Goal: Task Accomplishment & Management: Complete application form

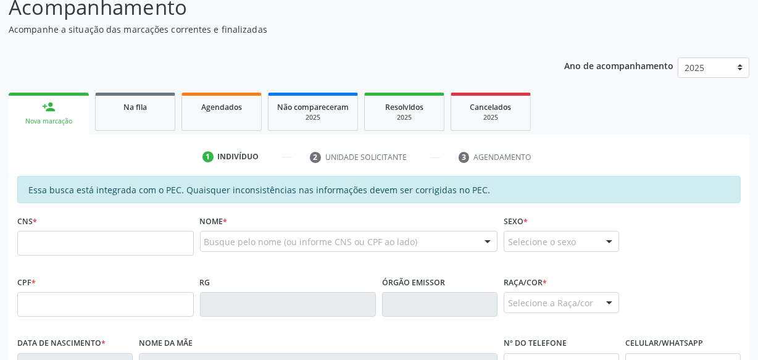
scroll to position [112, 0]
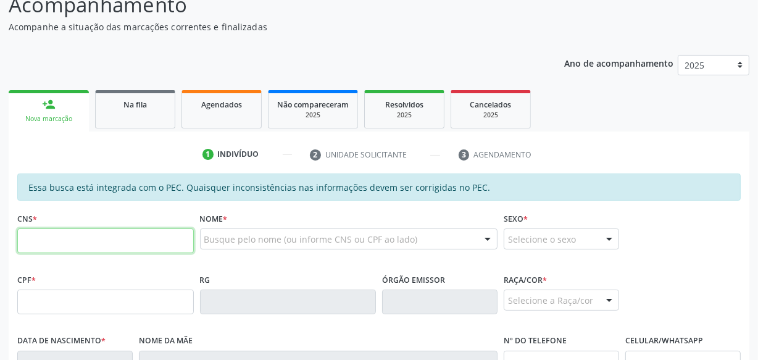
click at [141, 249] on input "text" at bounding box center [105, 240] width 177 height 25
type input "708 4062 4323 1360"
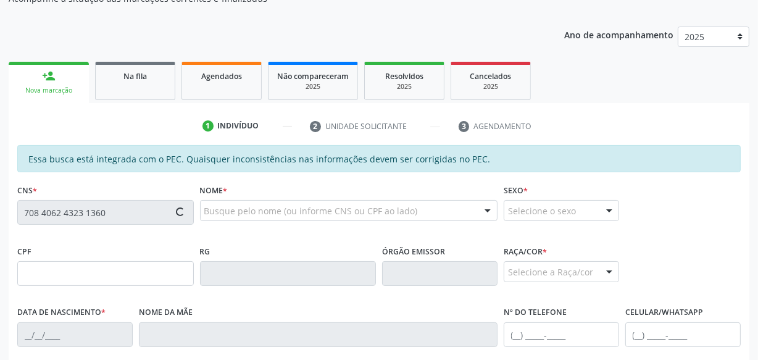
scroll to position [168, 0]
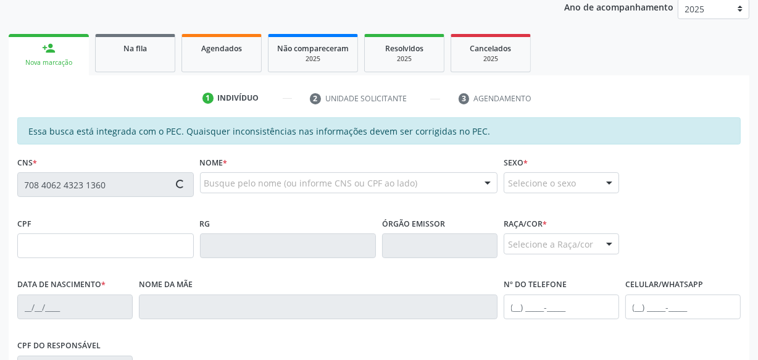
type input "068.225.804-09"
type input "[DATE]"
type input "Zuleide [PERSON_NAME]"
type input "[PHONE_NUMBER]"
type input "S/N"
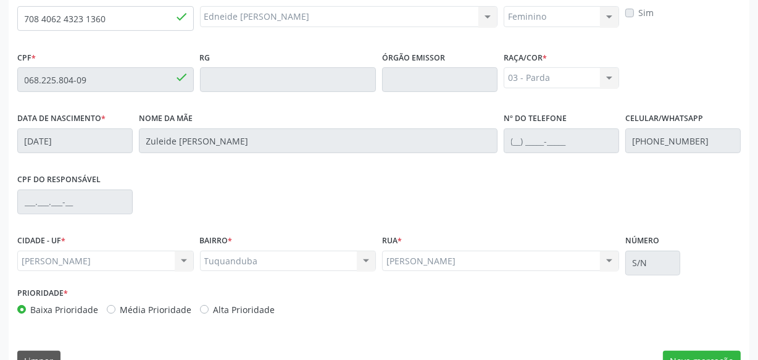
scroll to position [362, 0]
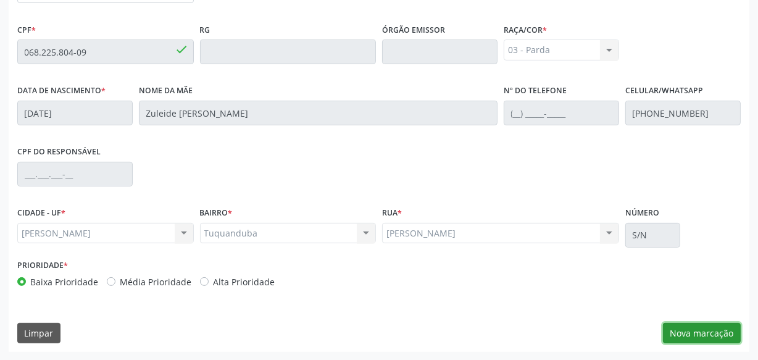
click at [710, 333] on button "Nova marcação" at bounding box center [702, 333] width 78 height 21
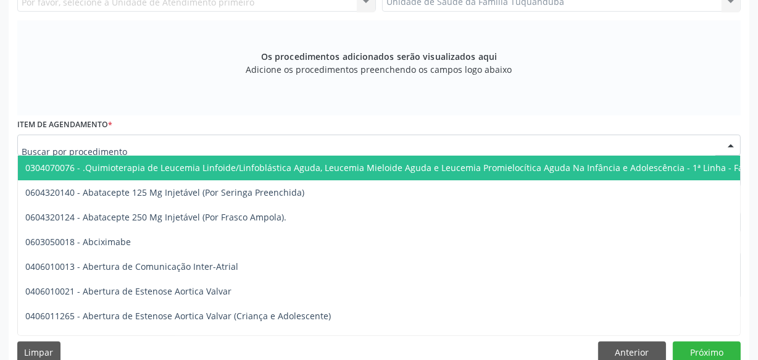
click at [191, 149] on div at bounding box center [379, 145] width 724 height 21
paste input "curva tensional diária"
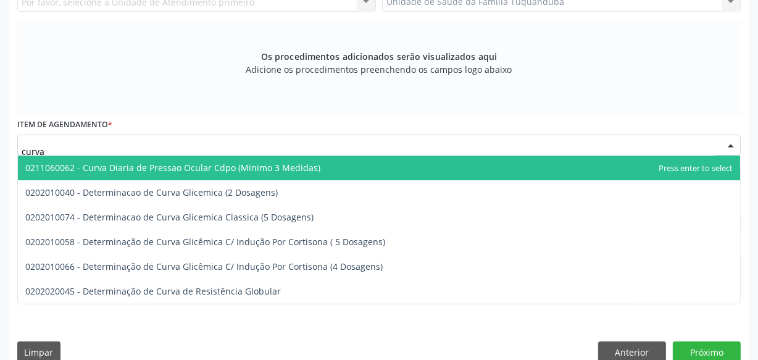
click at [184, 169] on span "0211060062 - Curva Diaria de Pressao Ocular Cdpo (Minimo 3 Medidas)" at bounding box center [172, 168] width 295 height 12
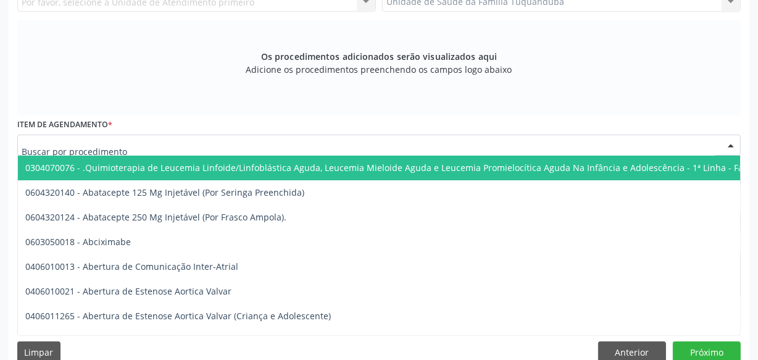
drag, startPoint x: 78, startPoint y: 146, endPoint x: 206, endPoint y: 153, distance: 127.4
click at [83, 107] on div "Os procedimentos adicionados serão visualizados aqui Adicione os procedimentos …" at bounding box center [379, 67] width 724 height 95
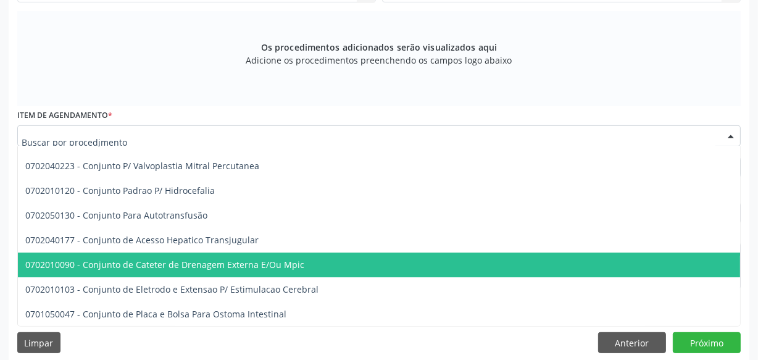
scroll to position [381, 0]
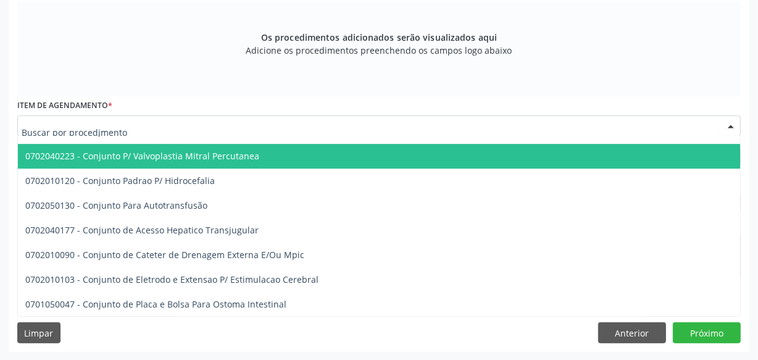
click at [126, 128] on input "text" at bounding box center [369, 132] width 694 height 25
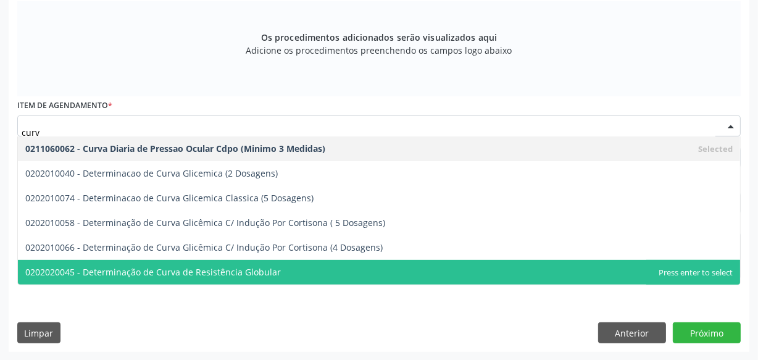
scroll to position [0, 0]
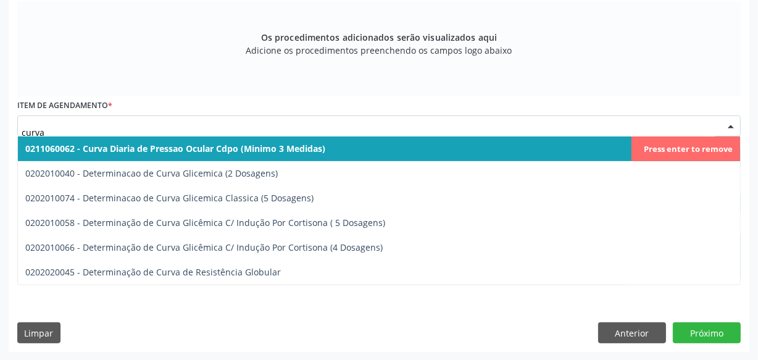
drag, startPoint x: 329, startPoint y: 149, endPoint x: 134, endPoint y: 143, distance: 195.2
click at [142, 143] on span "0211060062 - Curva Diaria de Pressao Ocular Cdpo (Minimo 3 Medidas)" at bounding box center [379, 148] width 722 height 25
type input "curva"
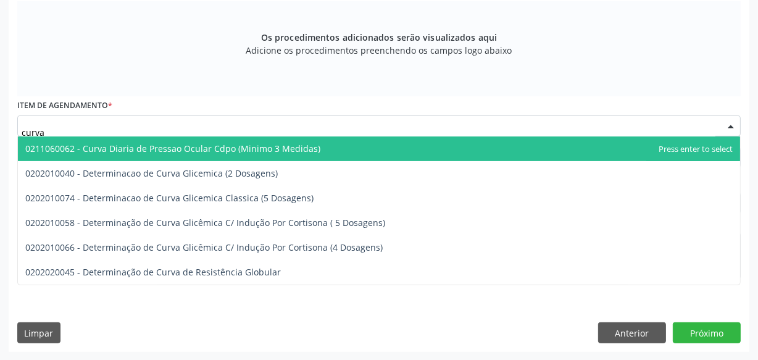
click at [123, 153] on span "0211060062 - Curva Diaria de Pressao Ocular Cdpo (Minimo 3 Medidas)" at bounding box center [172, 149] width 295 height 12
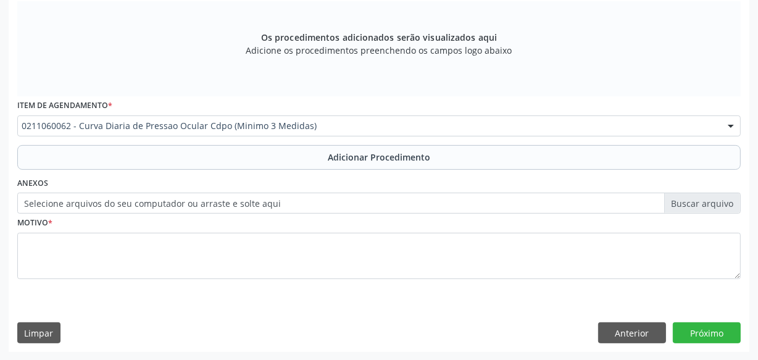
click at [123, 153] on button "Adicionar Procedimento" at bounding box center [379, 157] width 724 height 25
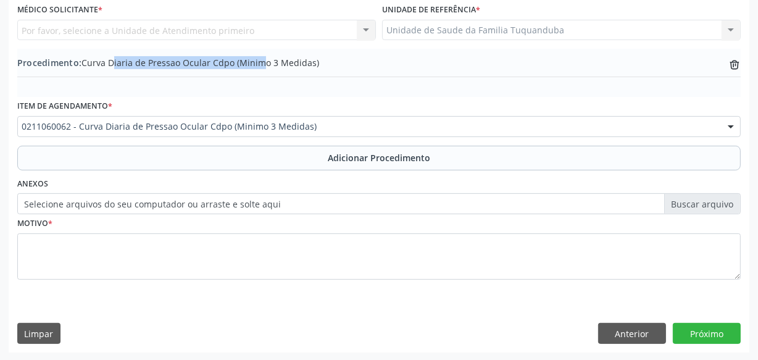
drag, startPoint x: 83, startPoint y: 61, endPoint x: 225, endPoint y: 66, distance: 141.5
click at [228, 64] on span "Procedimento: Curva Diaria de Pressao Ocular Cdpo (Minimo 3 Medidas)" at bounding box center [168, 62] width 302 height 13
drag, startPoint x: 194, startPoint y: 62, endPoint x: 132, endPoint y: 72, distance: 63.1
click at [141, 72] on div "Procedimento: Curva Diaria de Pressao Ocular Cdpo (Minimo 3 Medidas) trash-outl…" at bounding box center [379, 69] width 724 height 26
drag, startPoint x: 82, startPoint y: 59, endPoint x: 231, endPoint y: 65, distance: 149.5
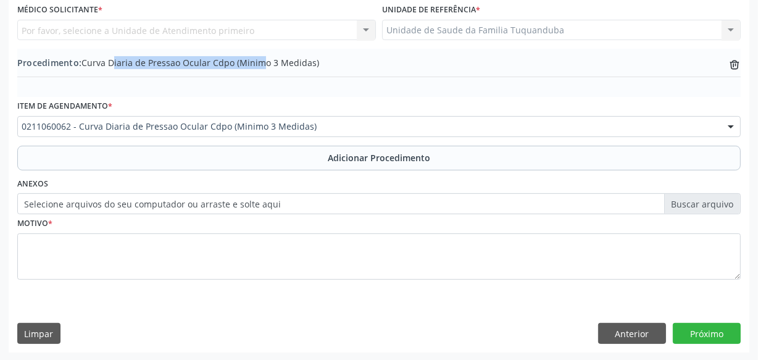
click at [231, 65] on span "Procedimento: Curva Diaria de Pressao Ocular Cdpo (Minimo 3 Medidas)" at bounding box center [168, 62] width 302 height 13
copy span "Curva Diaria de Pressao Ocular Cdpo"
click at [734, 62] on icon at bounding box center [734, 65] width 9 height 6
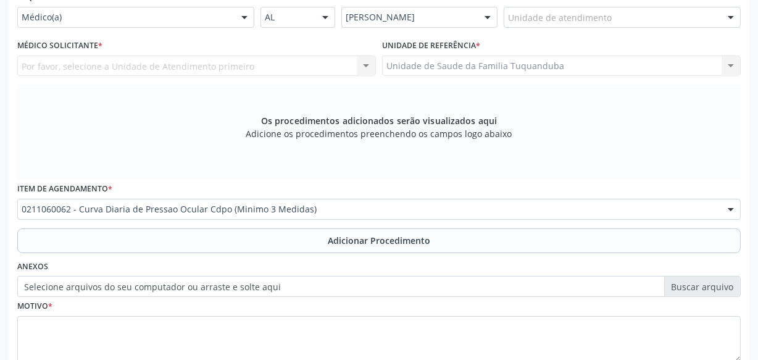
scroll to position [278, 0]
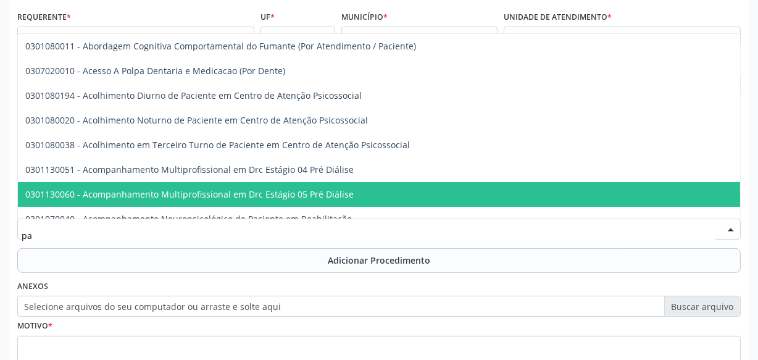
type input "paq"
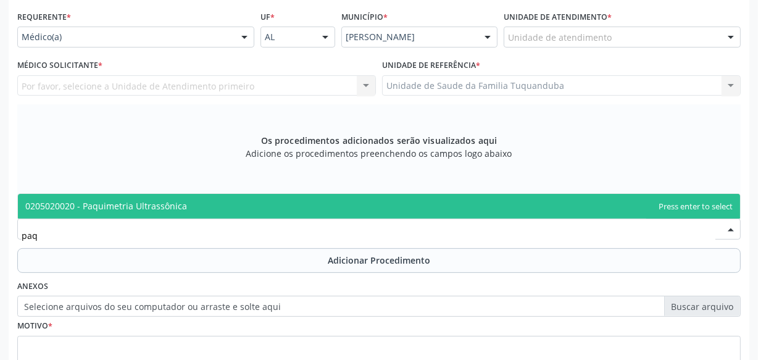
click at [107, 201] on span "0205020020 - Paquimetria Ultrassônica" at bounding box center [106, 206] width 162 height 12
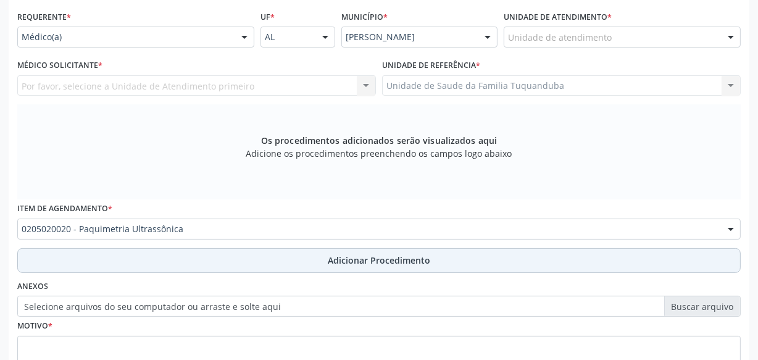
click at [267, 255] on button "Adicionar Procedimento" at bounding box center [379, 260] width 724 height 25
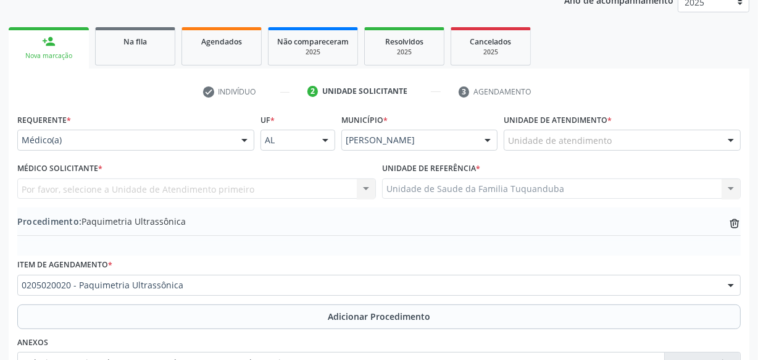
scroll to position [165, 0]
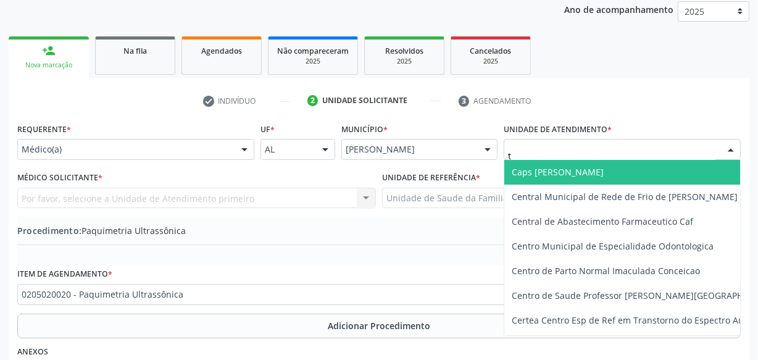
type input "tu"
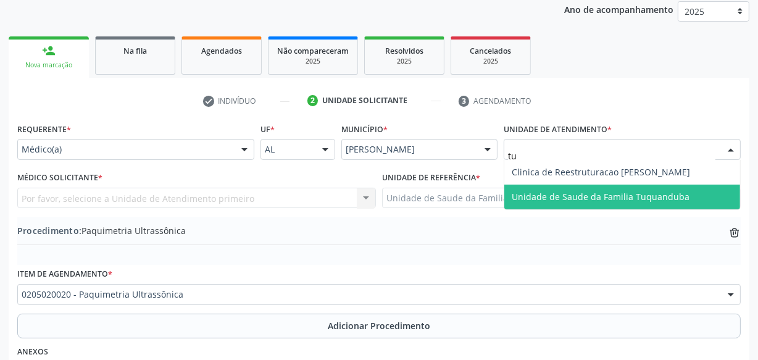
click at [571, 192] on span "Unidade de Saude da Familia Tuquanduba" at bounding box center [601, 197] width 178 height 12
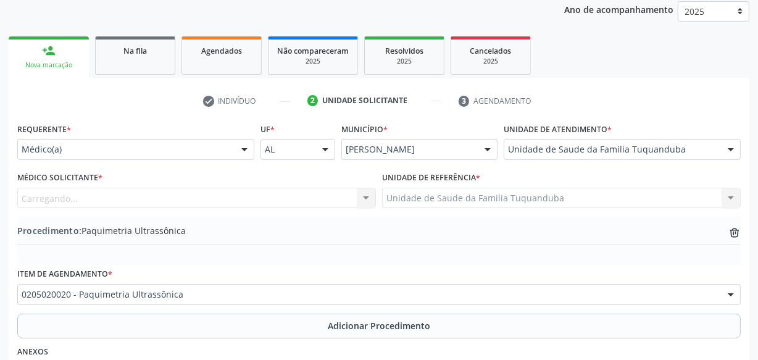
click at [178, 196] on div "Carregando... Nenhum resultado encontrado para: " " Não há nenhuma opção para s…" at bounding box center [196, 198] width 359 height 21
click at [178, 196] on div "Médico solicitante" at bounding box center [196, 198] width 359 height 21
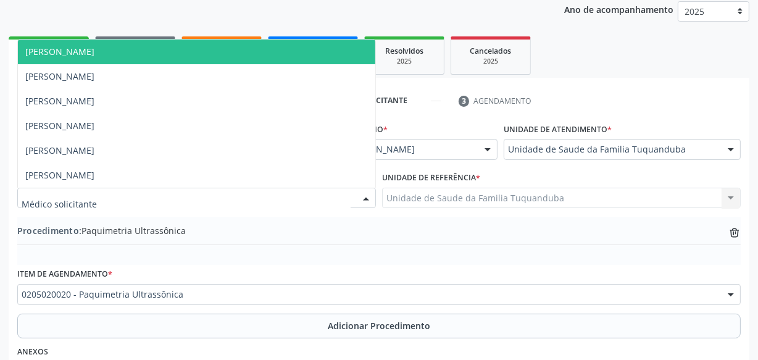
click at [154, 190] on div at bounding box center [196, 198] width 359 height 21
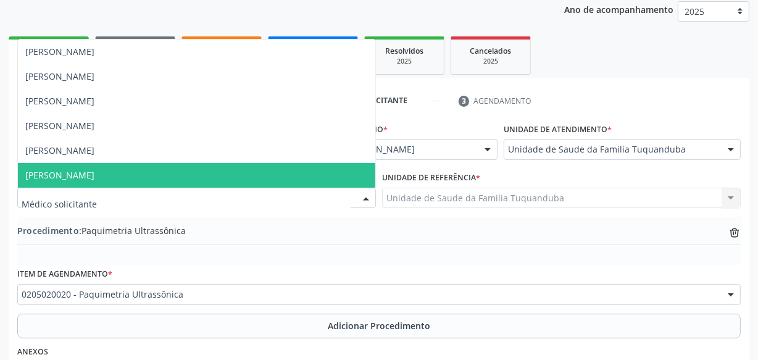
click at [136, 194] on input "text" at bounding box center [186, 204] width 329 height 25
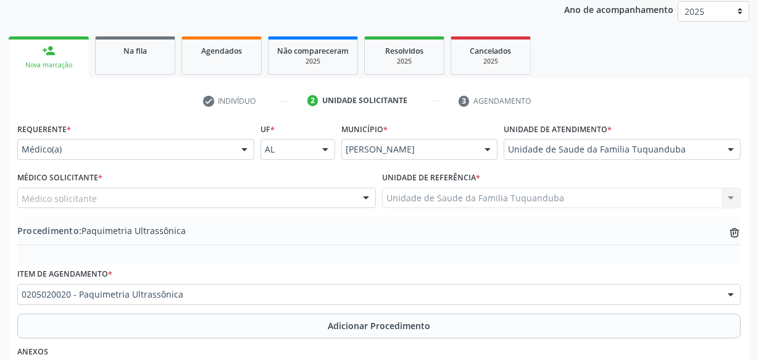
click at [141, 219] on div "Procedimento: Paquimetria Ultrassônica trash-outline icon" at bounding box center [379, 241] width 724 height 48
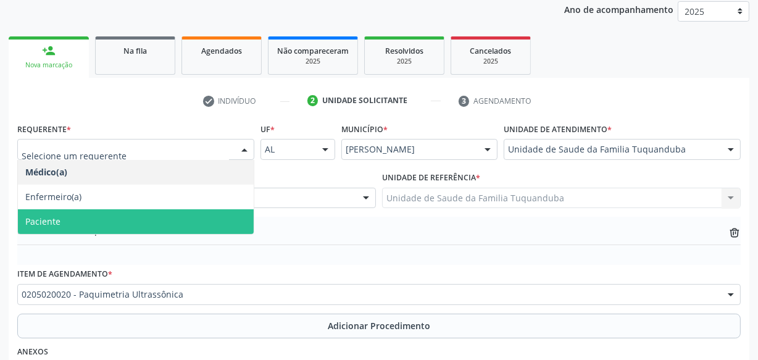
click at [102, 217] on span "Paciente" at bounding box center [136, 221] width 236 height 25
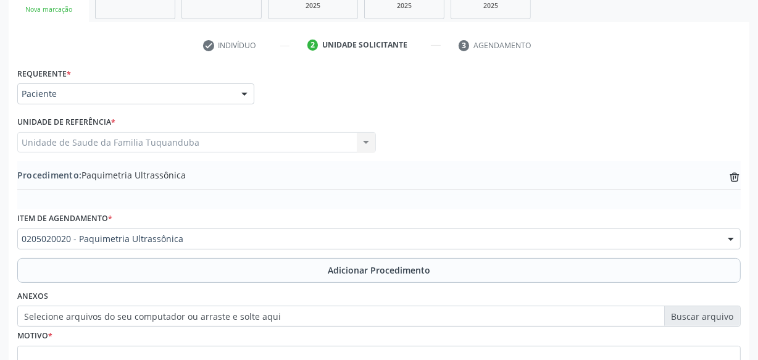
scroll to position [333, 0]
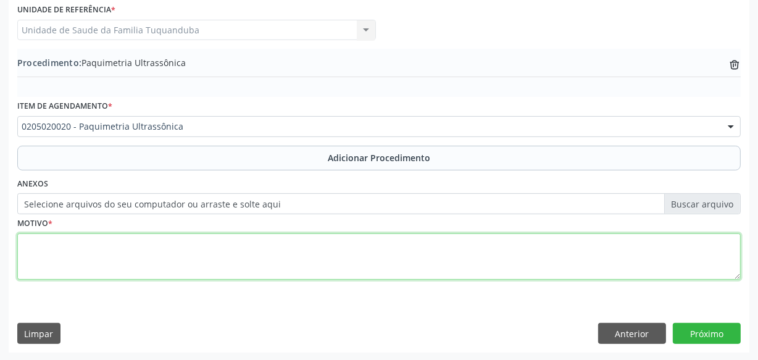
click at [213, 247] on textarea at bounding box center [379, 256] width 724 height 47
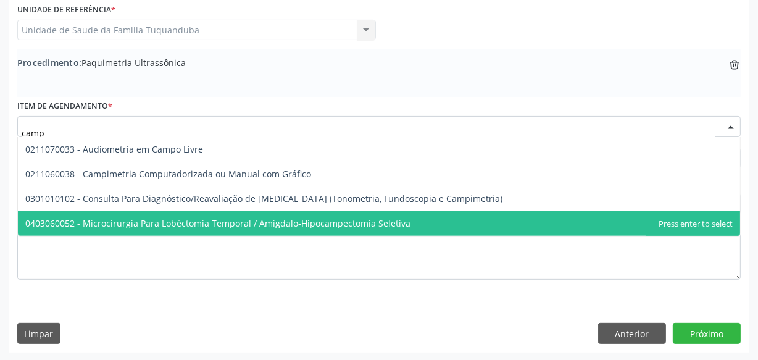
type input "campi"
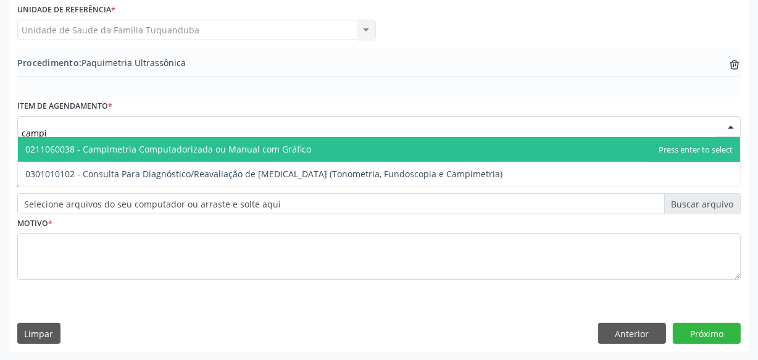
click at [194, 143] on span "0211060038 - Campimetria Computadorizada ou Manual com Gráfico" at bounding box center [168, 149] width 286 height 12
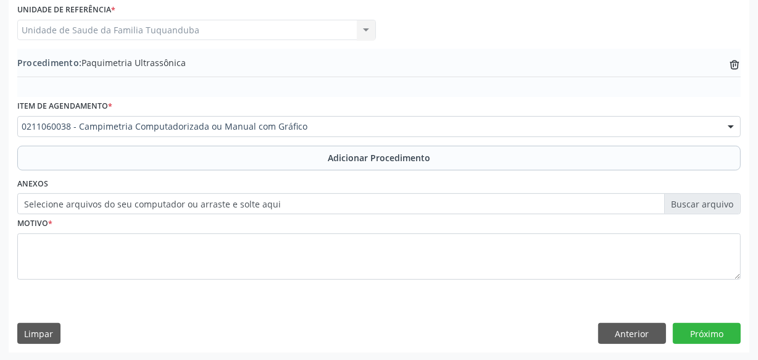
click at [265, 151] on button "Adicionar Procedimento" at bounding box center [379, 158] width 724 height 25
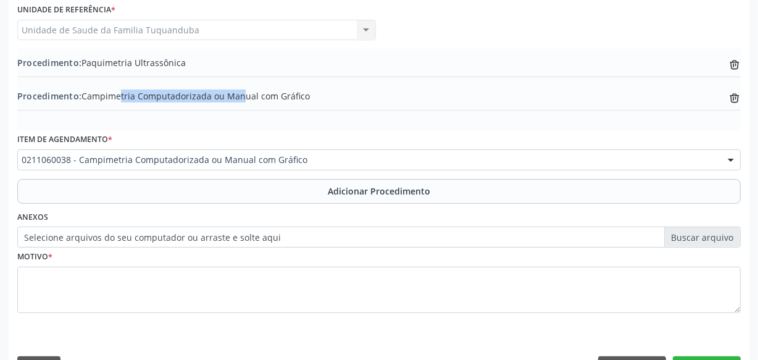
drag, startPoint x: 82, startPoint y: 97, endPoint x: 210, endPoint y: 99, distance: 127.8
click at [210, 99] on span "Procedimento: Campimetria Computadorizada ou Manual com Gráfico" at bounding box center [163, 96] width 293 height 13
copy span "Campimetria Computadorizada"
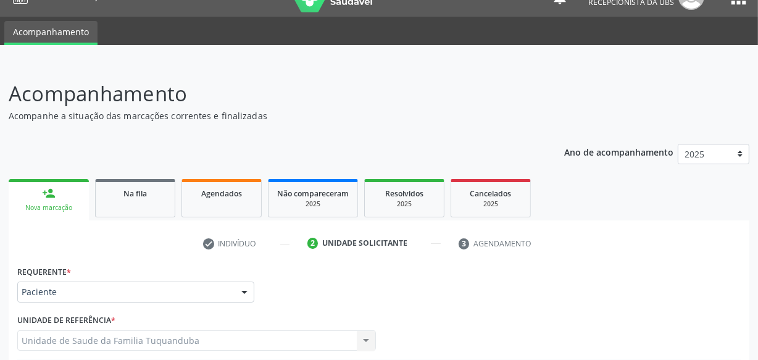
scroll to position [0, 0]
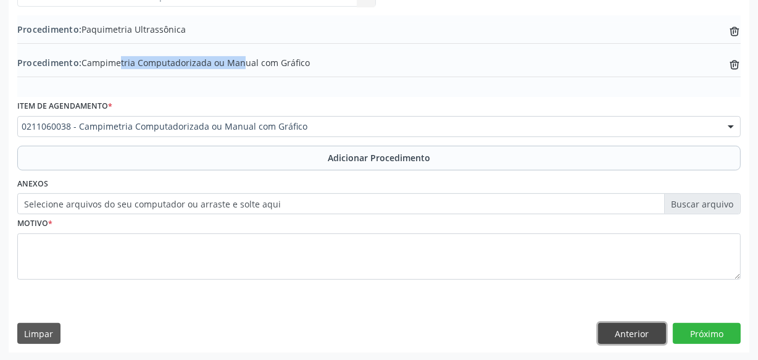
click at [630, 333] on button "Anterior" at bounding box center [632, 333] width 68 height 21
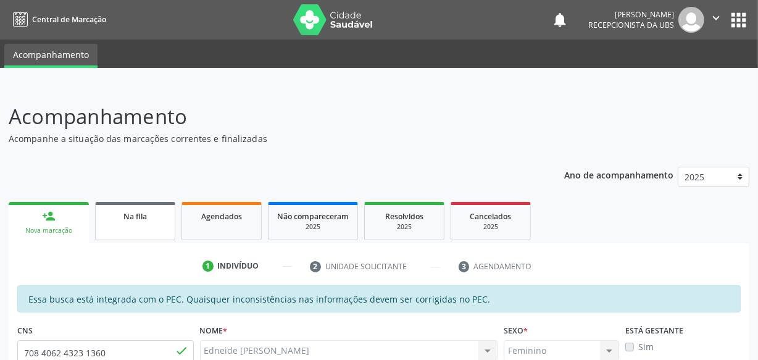
click at [133, 224] on link "Na fila" at bounding box center [135, 221] width 80 height 38
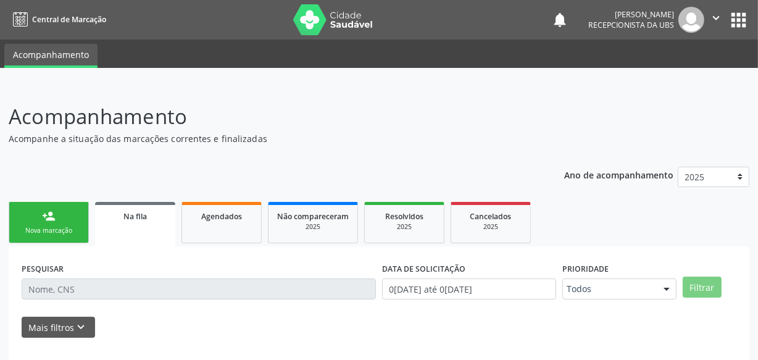
click at [76, 226] on div "Nova marcação" at bounding box center [49, 230] width 62 height 9
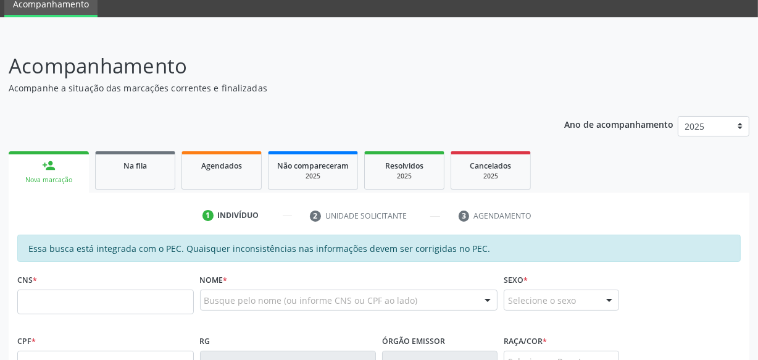
scroll to position [112, 0]
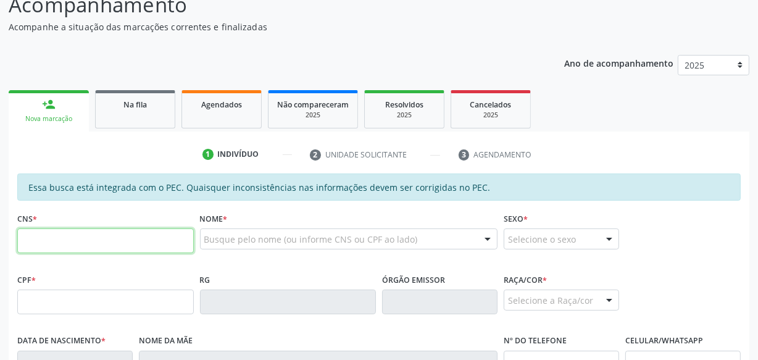
click at [123, 243] on input "text" at bounding box center [105, 240] width 177 height 25
type input "702 4000 9489 0525"
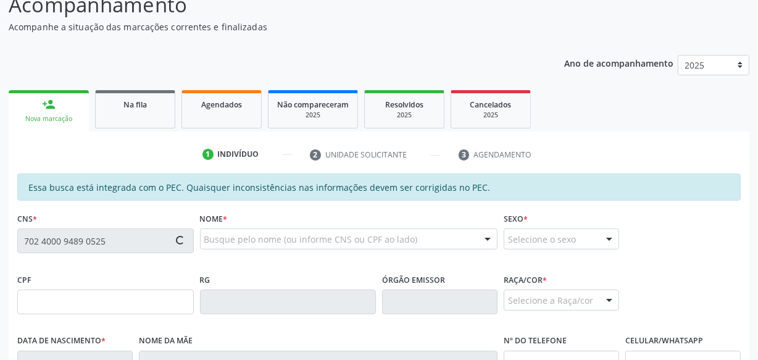
type input "724.323.304-04"
type input "[DATE]"
type input "[PERSON_NAME]"
type input "[PHONE_NUMBER]"
type input "S/N"
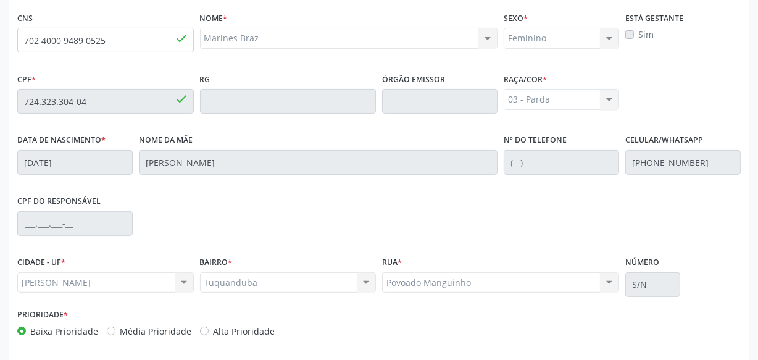
scroll to position [362, 0]
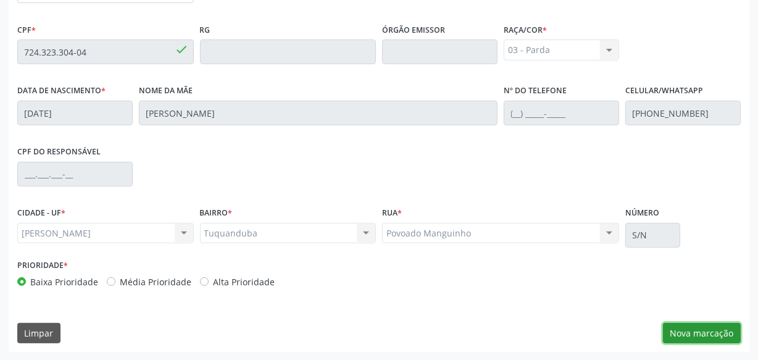
click at [685, 327] on button "Nova marcação" at bounding box center [702, 333] width 78 height 21
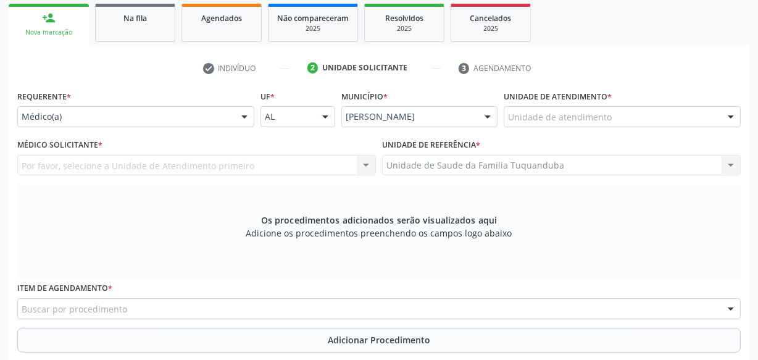
scroll to position [193, 0]
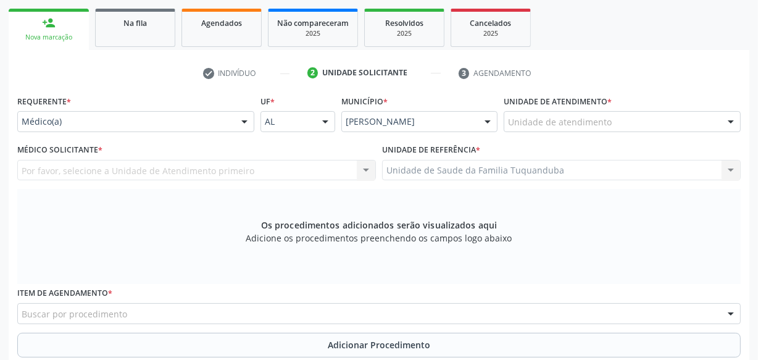
click at [543, 129] on div "Unidade de atendimento" at bounding box center [622, 121] width 237 height 21
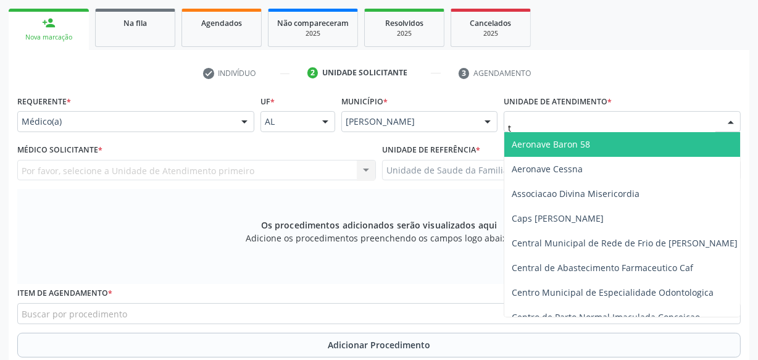
type input "tu"
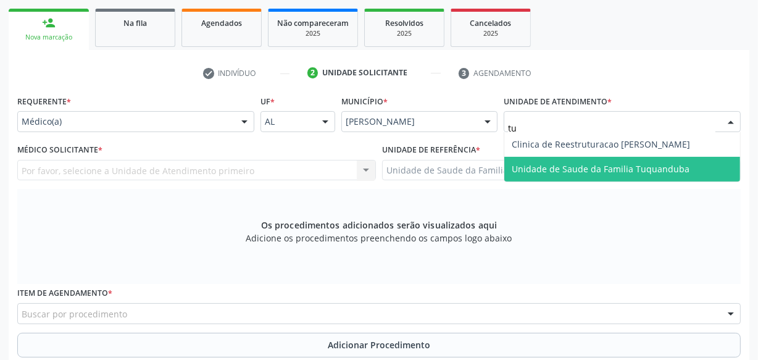
click at [574, 161] on span "Unidade de Saude da Familia Tuquanduba" at bounding box center [622, 169] width 236 height 25
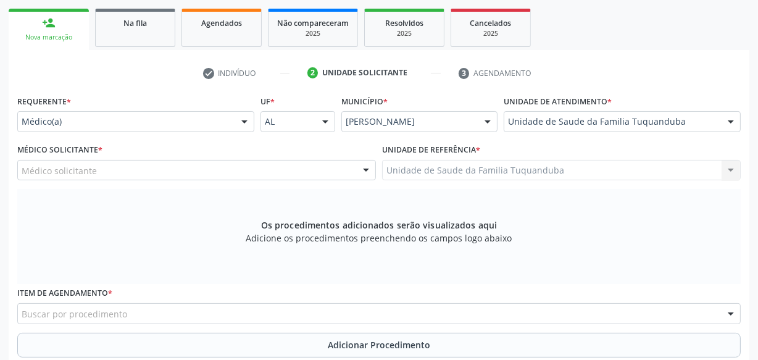
click at [253, 161] on div "Médico solicitante" at bounding box center [196, 170] width 359 height 21
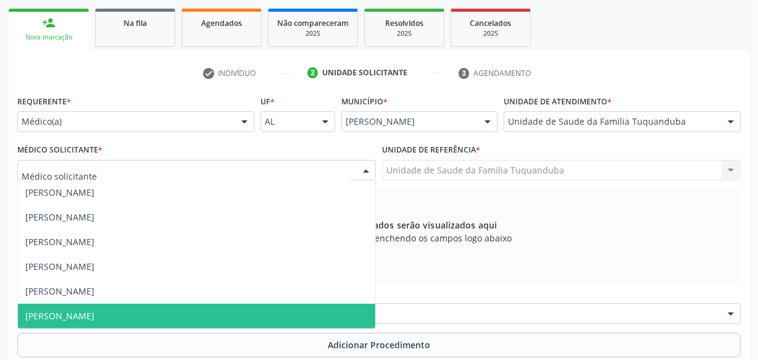
click at [179, 318] on span "[PERSON_NAME]" at bounding box center [196, 316] width 357 height 25
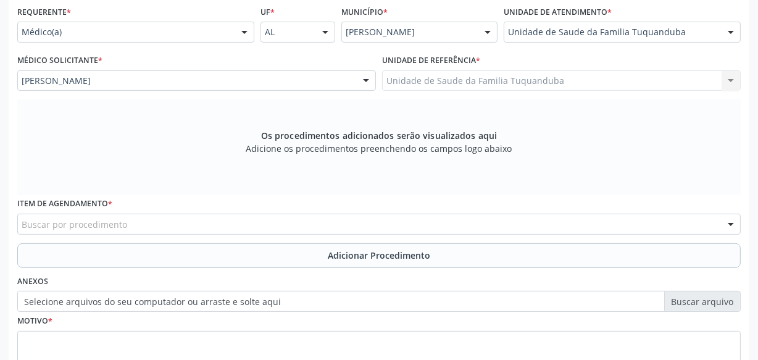
scroll to position [306, 0]
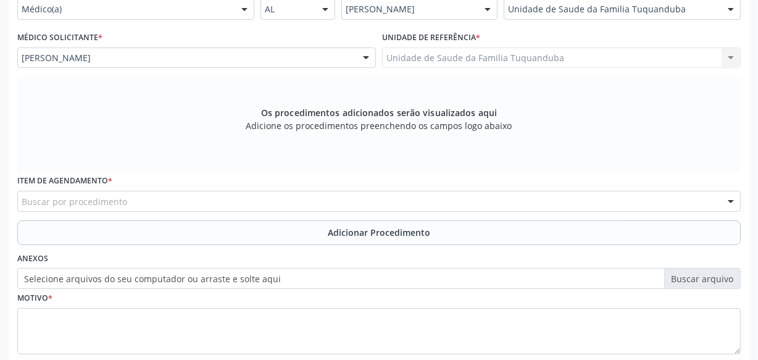
click at [285, 208] on div "Buscar por procedimento" at bounding box center [379, 201] width 724 height 21
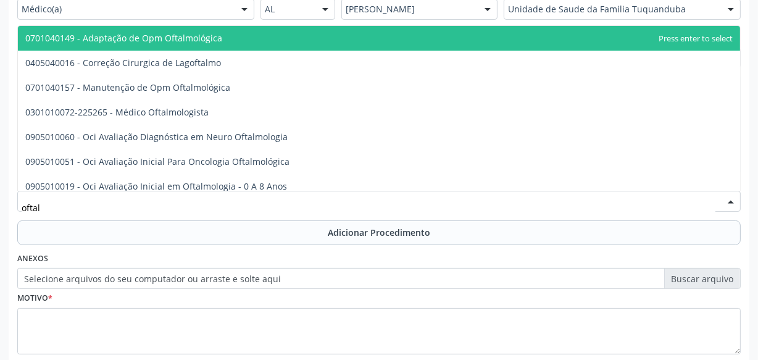
type input "oftalm"
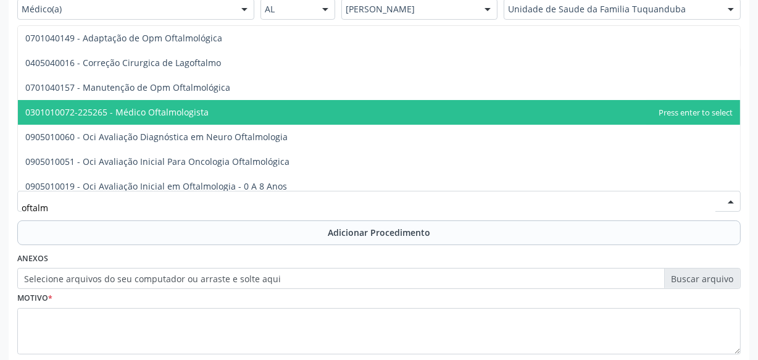
click at [206, 112] on span "0301010072-225265 - Médico Oftalmologista" at bounding box center [379, 112] width 722 height 25
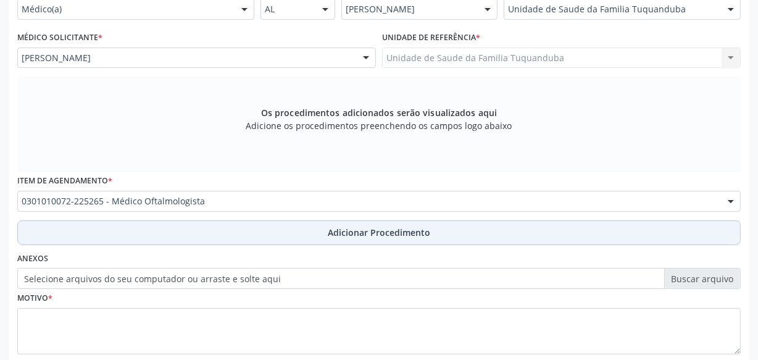
click at [346, 235] on span "Adicionar Procedimento" at bounding box center [379, 232] width 102 height 13
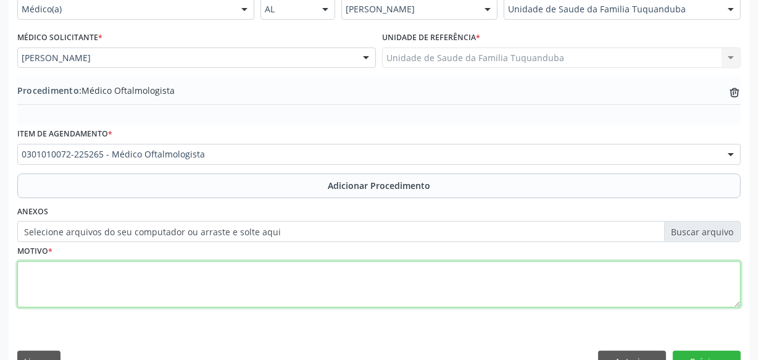
click at [279, 295] on textarea at bounding box center [379, 284] width 724 height 47
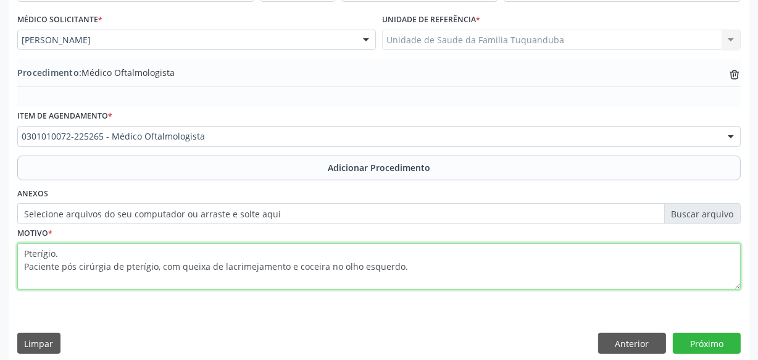
scroll to position [333, 0]
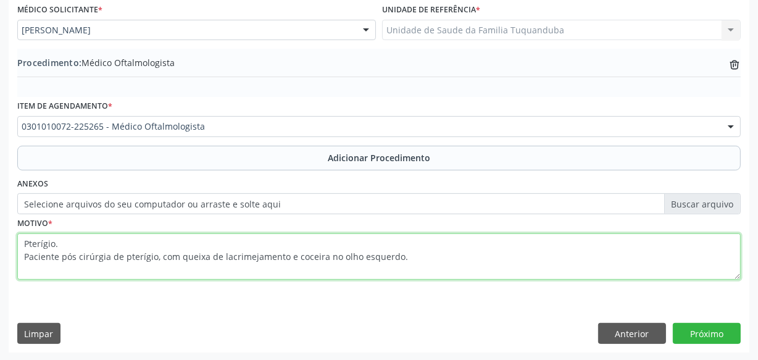
click at [94, 256] on textarea "Pterígio. Paciente pós cirúrgia de pterígio, com queixa de lacrimejamento e coc…" at bounding box center [379, 256] width 724 height 47
type textarea "Pterígio. Paciente pós cirurgia de pterígio, com queixa de lacrimejamento e coc…"
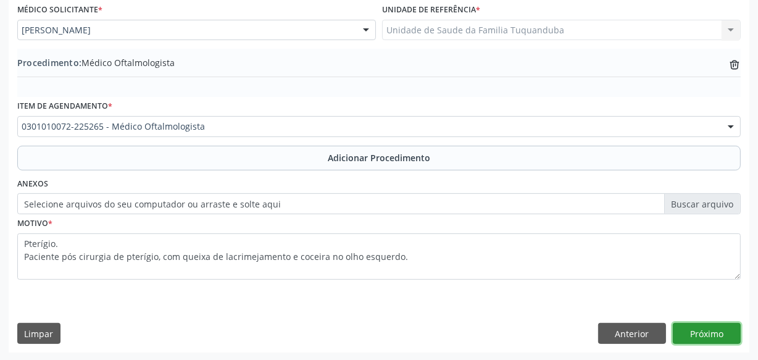
click at [674, 324] on button "Próximo" at bounding box center [707, 333] width 68 height 21
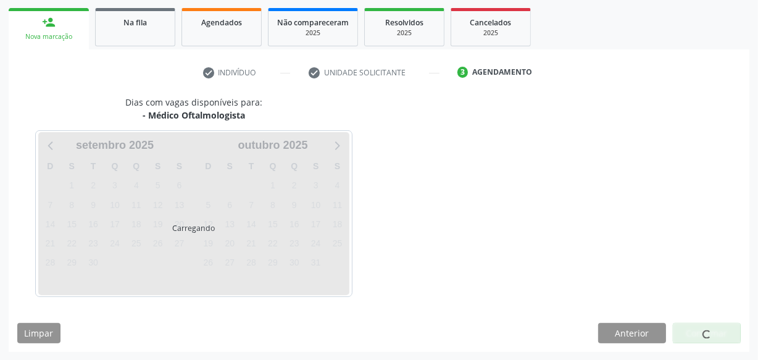
scroll to position [230, 0]
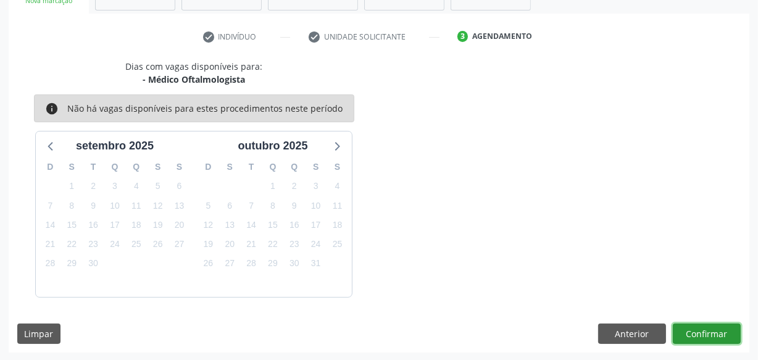
click at [693, 326] on button "Confirmar" at bounding box center [707, 334] width 68 height 21
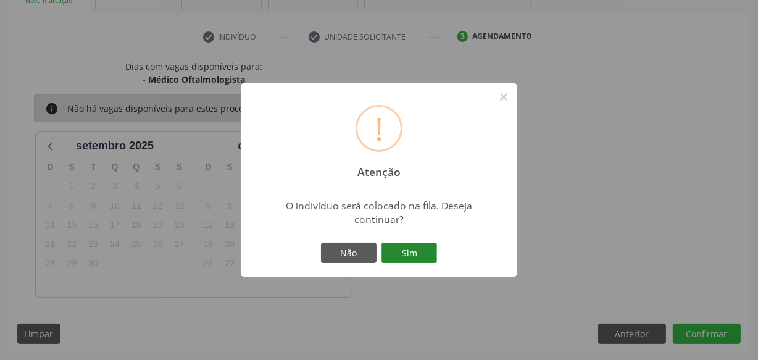
click at [418, 247] on button "Sim" at bounding box center [410, 253] width 56 height 21
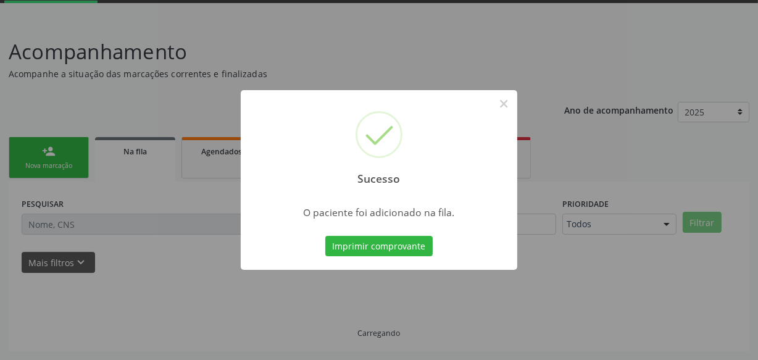
scroll to position [64, 0]
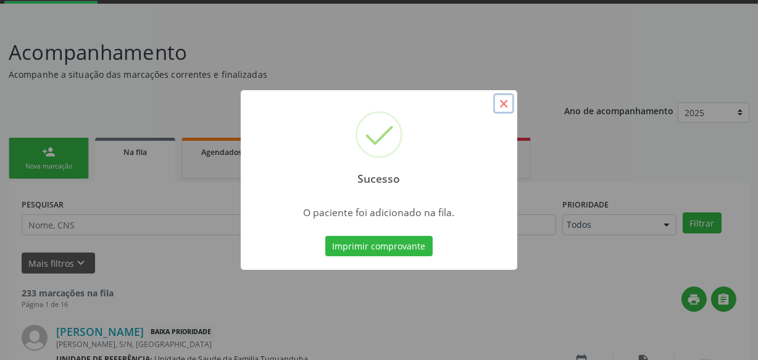
click at [503, 104] on button "×" at bounding box center [503, 103] width 21 height 21
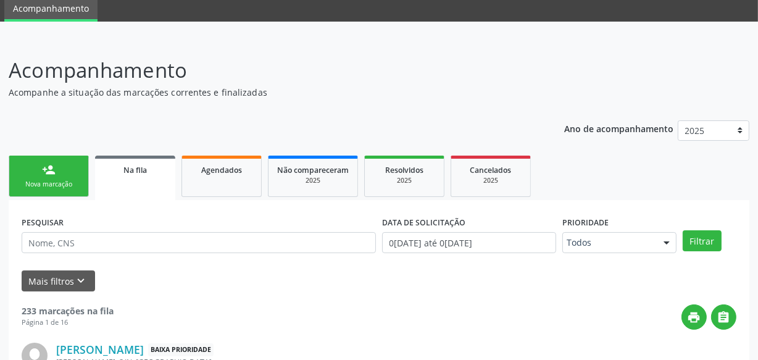
scroll to position [0, 0]
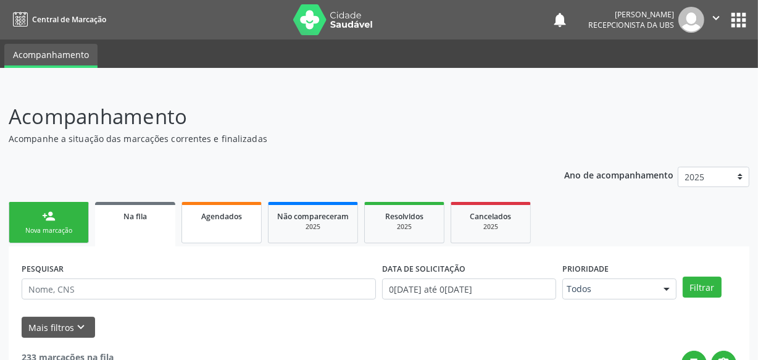
click at [236, 224] on link "Agendados" at bounding box center [222, 222] width 80 height 41
select select "8"
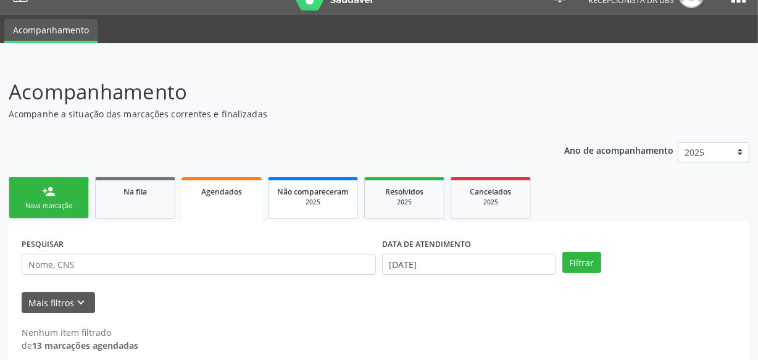
scroll to position [38, 0]
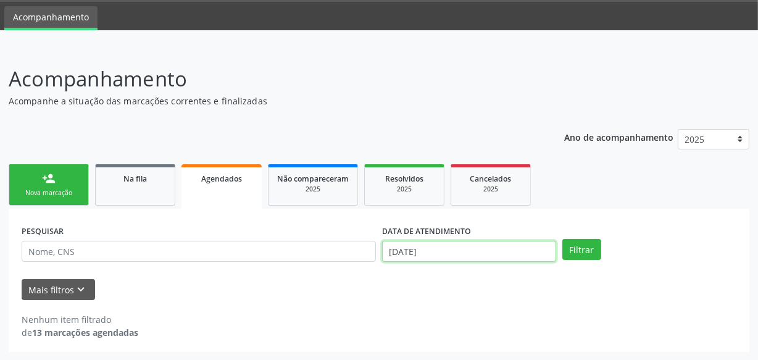
click at [441, 241] on input "[DATE]" at bounding box center [469, 251] width 174 height 21
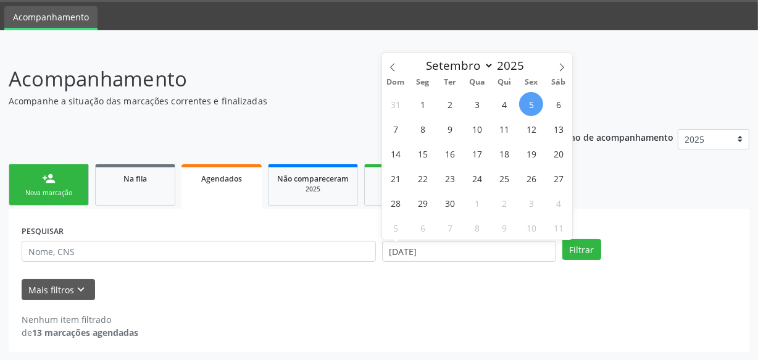
click at [536, 101] on span "5" at bounding box center [531, 104] width 24 height 24
type input "[DATE]"
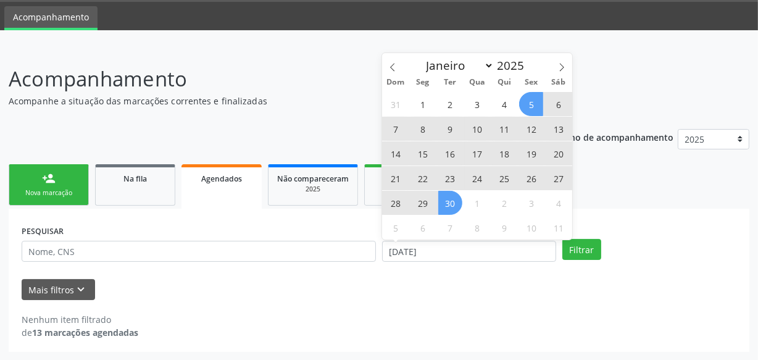
click at [451, 205] on span "30" at bounding box center [450, 203] width 24 height 24
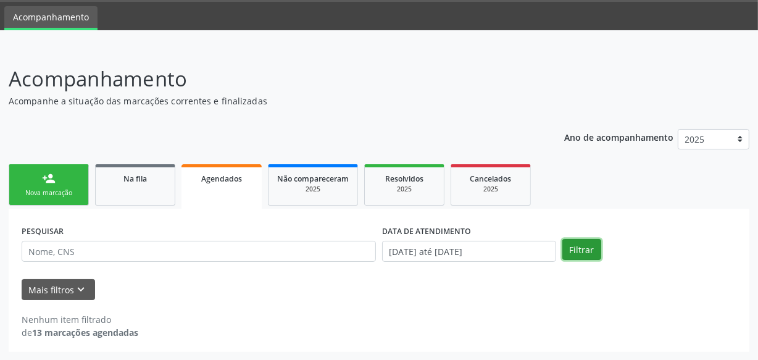
click at [577, 243] on button "Filtrar" at bounding box center [581, 249] width 39 height 21
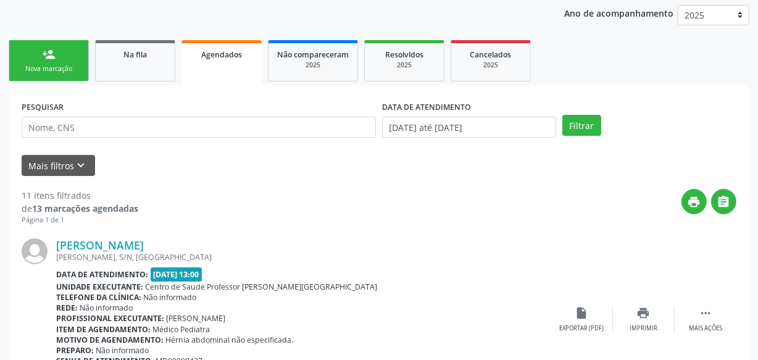
scroll to position [168, 0]
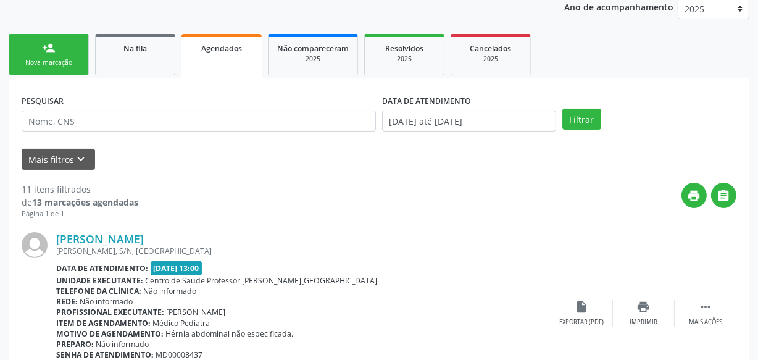
click at [56, 54] on link "person_add Nova marcação" at bounding box center [49, 54] width 80 height 41
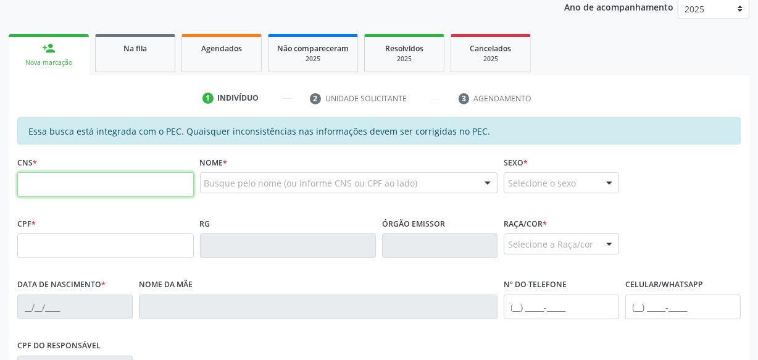
click at [176, 186] on input "text" at bounding box center [105, 184] width 177 height 25
type input "702 4020 2528 5628"
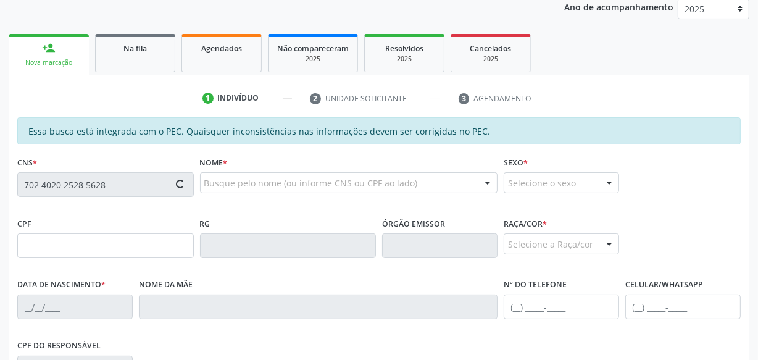
type input "377.433.608-30"
type input "[DATE]"
type input "[PERSON_NAME]"
type input "[PHONE_NUMBER]"
type input "S/N"
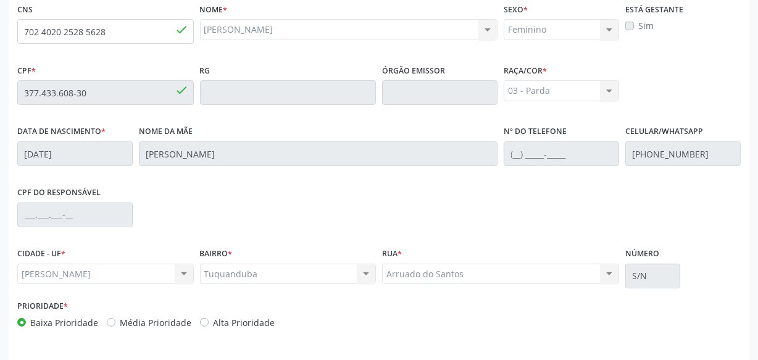
scroll to position [362, 0]
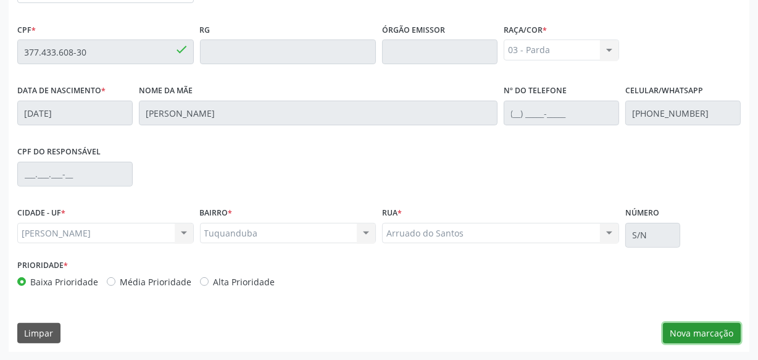
click at [716, 329] on button "Nova marcação" at bounding box center [702, 333] width 78 height 21
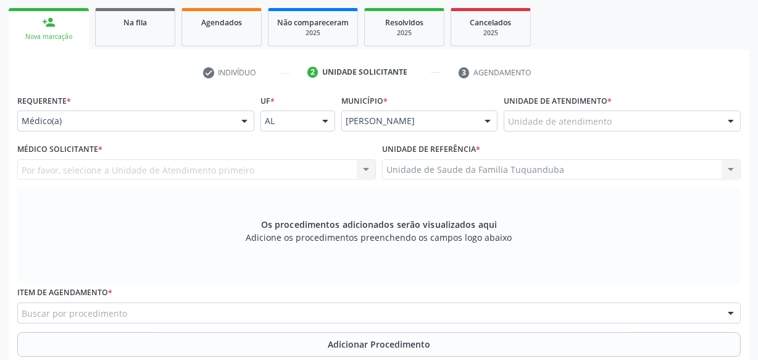
scroll to position [193, 0]
click at [583, 112] on div at bounding box center [622, 121] width 237 height 21
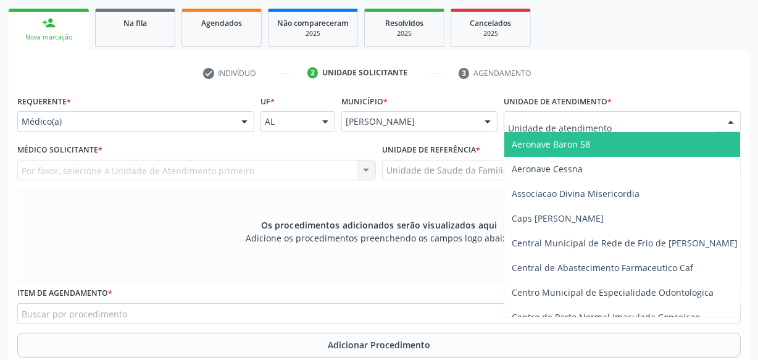
type input "c"
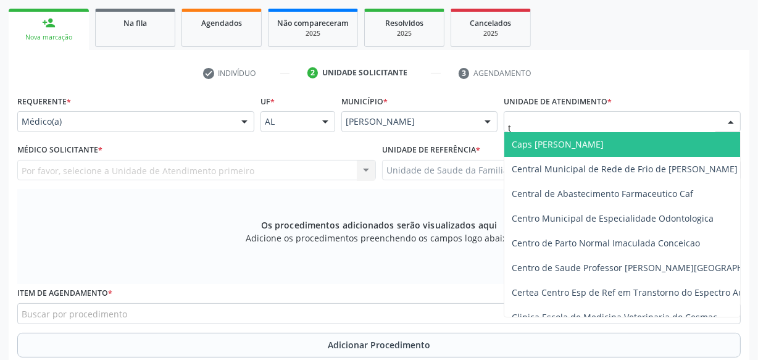
type input "tu"
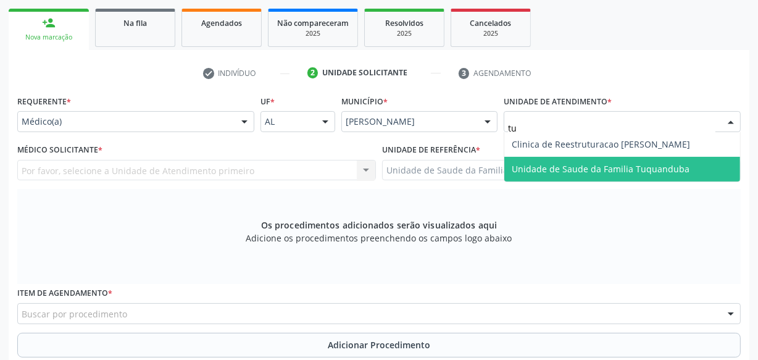
click at [574, 163] on span "Unidade de Saude da Familia Tuquanduba" at bounding box center [601, 169] width 178 height 12
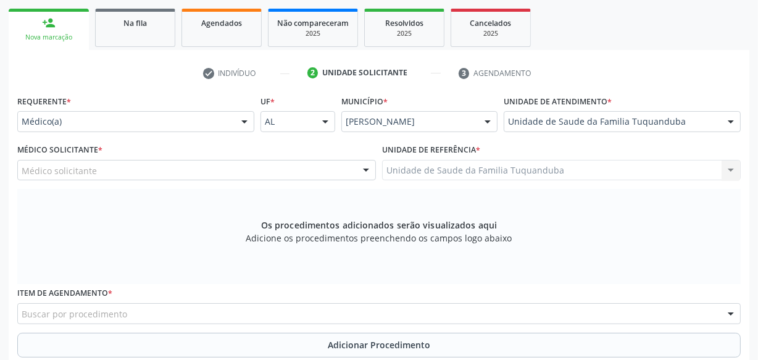
click at [203, 175] on div "Médico solicitante" at bounding box center [196, 170] width 359 height 21
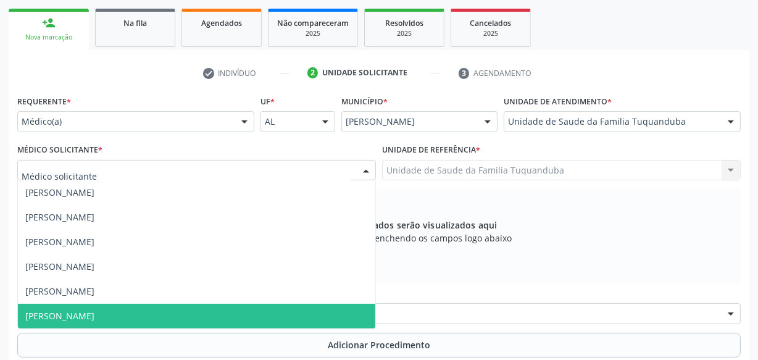
click at [175, 308] on span "[PERSON_NAME]" at bounding box center [196, 316] width 357 height 25
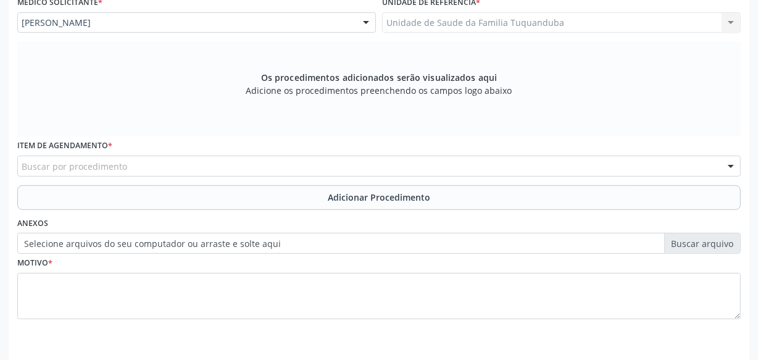
scroll to position [362, 0]
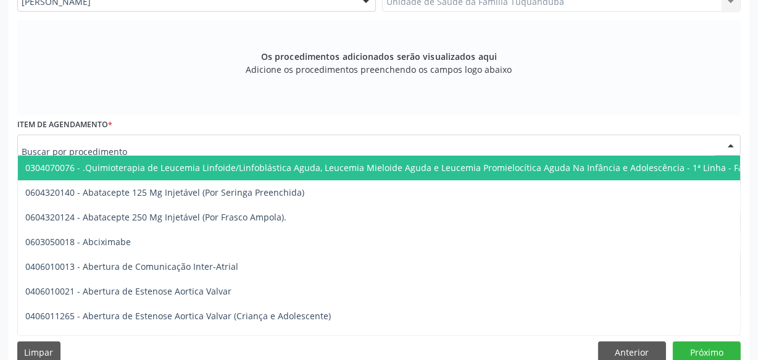
click at [186, 147] on div at bounding box center [379, 145] width 724 height 21
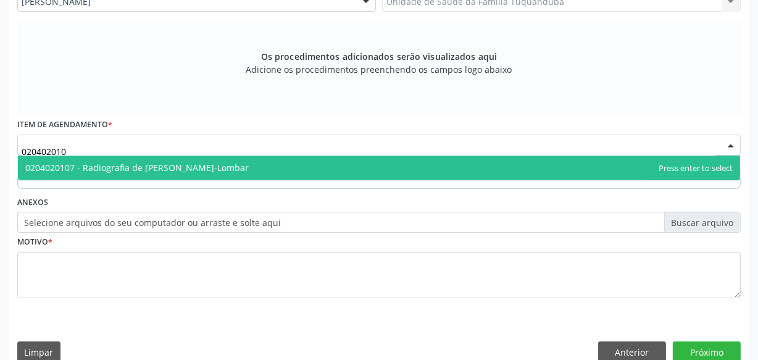
type input "0204020107"
click at [191, 165] on span "0204020107 - Radiografia de [PERSON_NAME]-Lombar" at bounding box center [137, 168] width 224 height 12
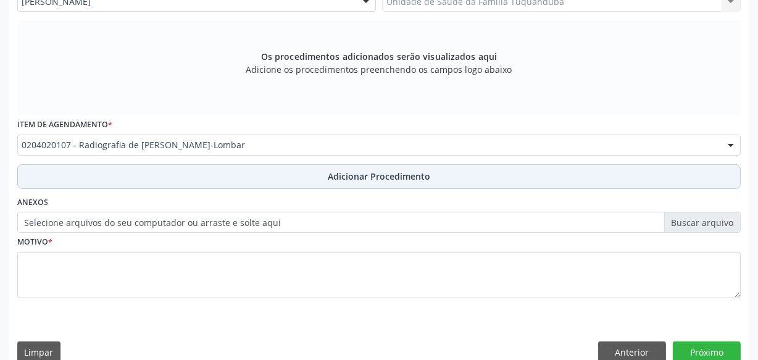
click at [201, 178] on button "Adicionar Procedimento" at bounding box center [379, 176] width 724 height 25
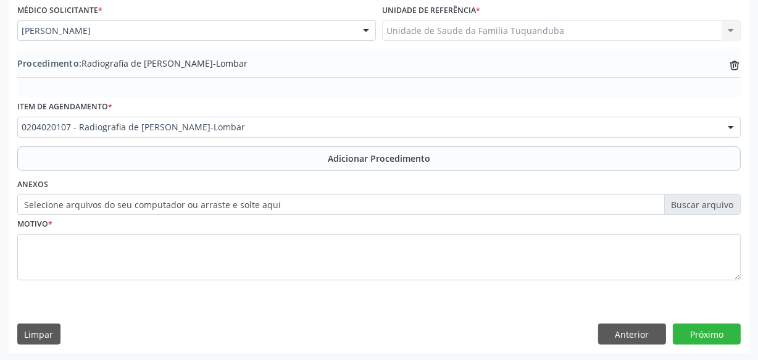
scroll to position [333, 0]
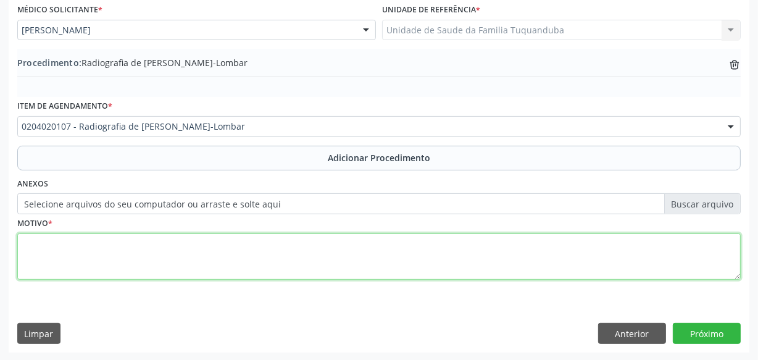
click at [285, 250] on textarea at bounding box center [379, 256] width 724 height 47
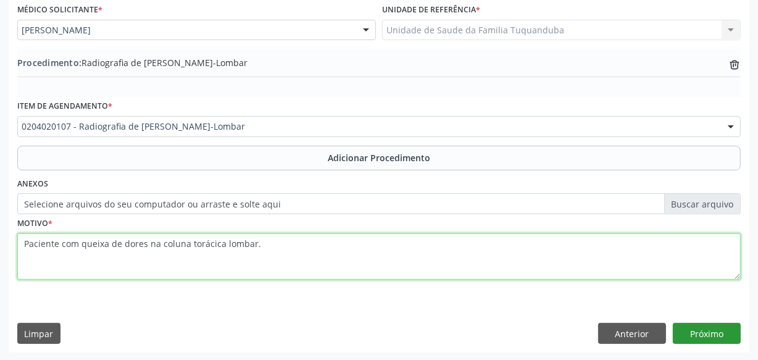
type textarea "Paciente com queixa de dores na coluna torácica lombar."
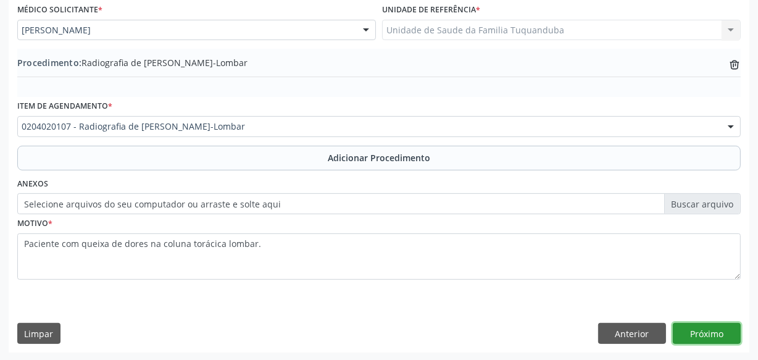
click at [716, 328] on button "Próximo" at bounding box center [707, 333] width 68 height 21
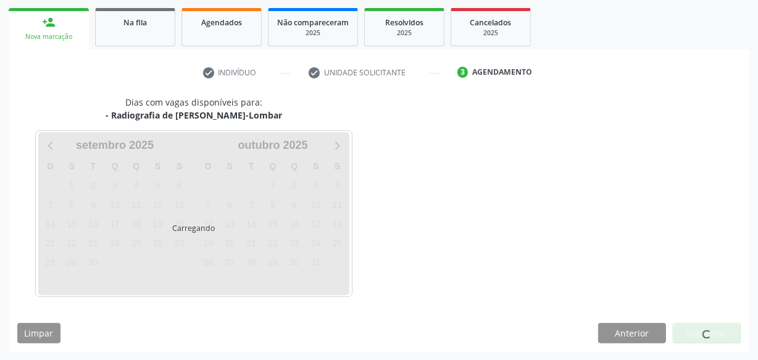
scroll to position [230, 0]
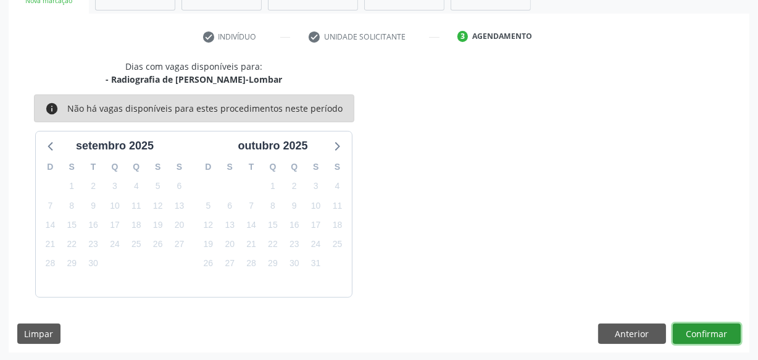
click at [709, 327] on button "Confirmar" at bounding box center [707, 334] width 68 height 21
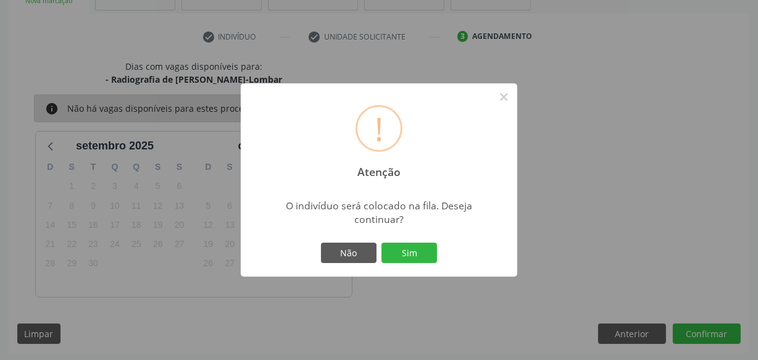
click at [440, 261] on div "! Atenção × O indivíduo será colocado na fila. Deseja continuar? Não Sim" at bounding box center [379, 180] width 277 height 194
click at [436, 259] on button "Sim" at bounding box center [410, 253] width 56 height 21
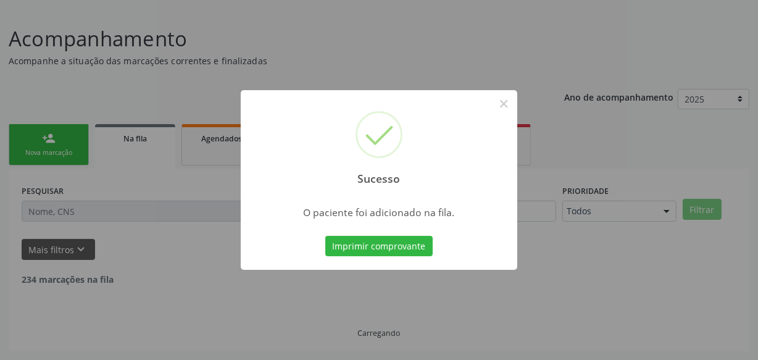
scroll to position [64, 0]
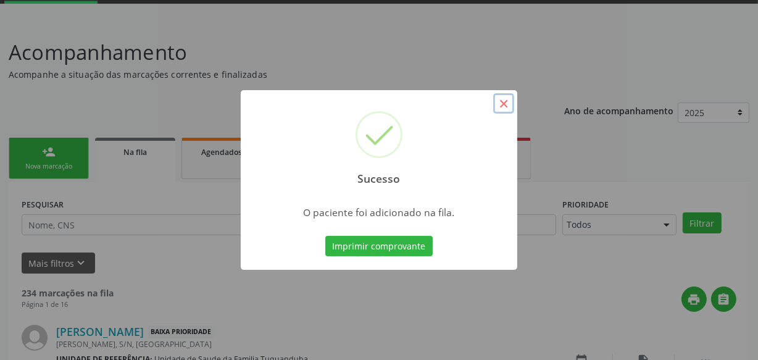
click at [506, 101] on button "×" at bounding box center [503, 103] width 21 height 21
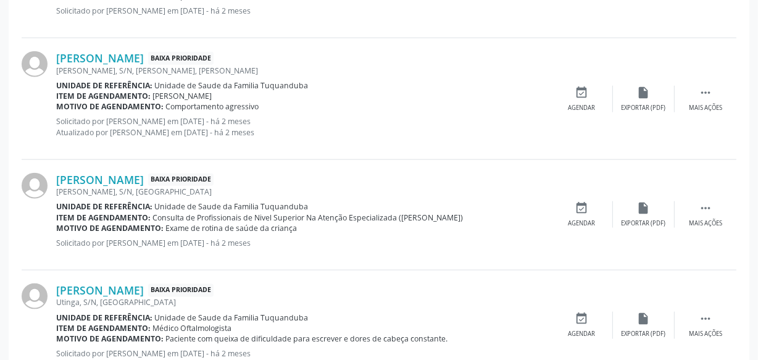
scroll to position [1772, 0]
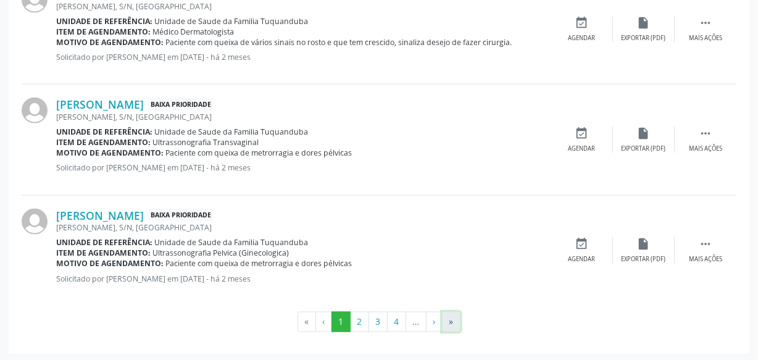
click at [449, 319] on button "»" at bounding box center [451, 322] width 19 height 21
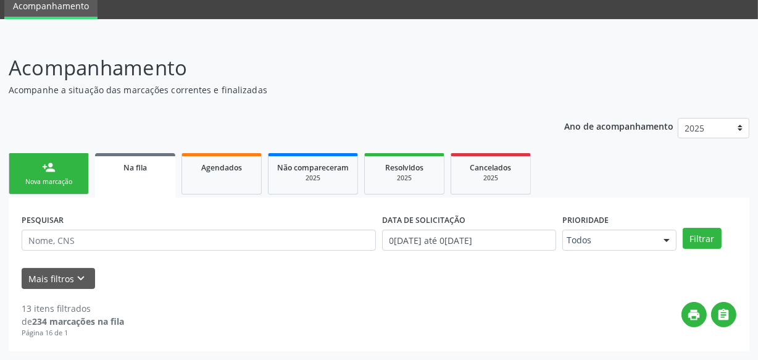
scroll to position [48, 0]
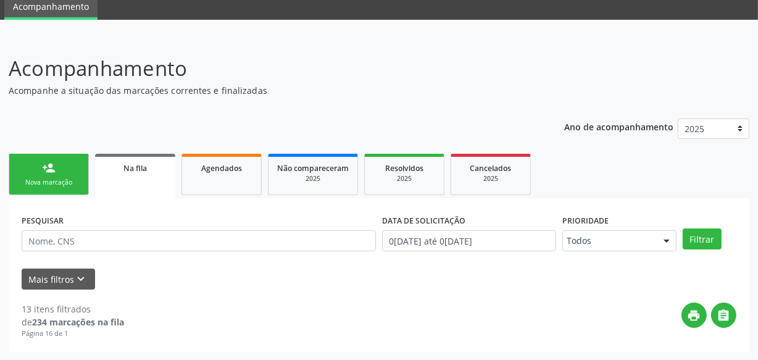
click at [65, 170] on link "person_add Nova marcação" at bounding box center [49, 174] width 80 height 41
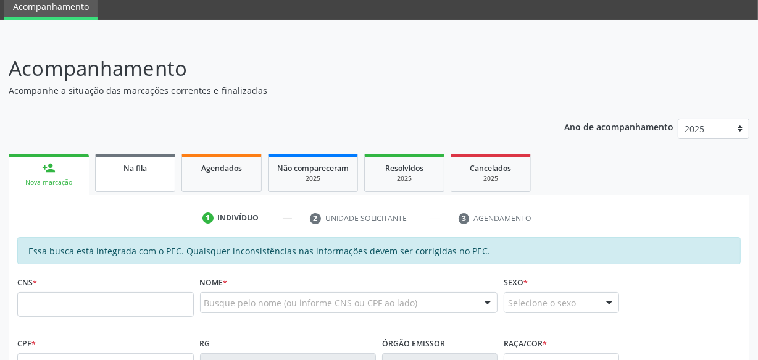
click at [154, 173] on div "Na fila" at bounding box center [135, 167] width 62 height 13
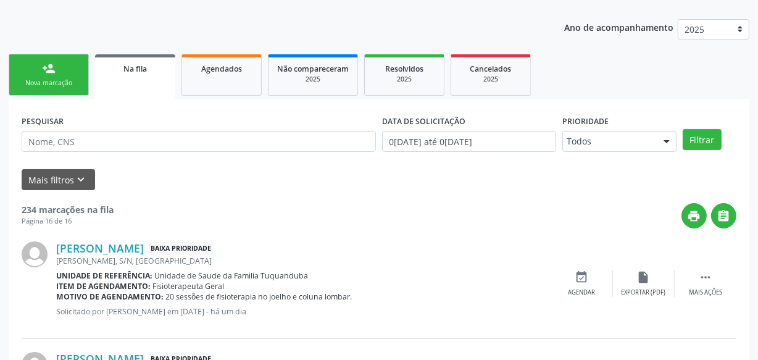
scroll to position [0, 0]
